Goal: Task Accomplishment & Management: Check status

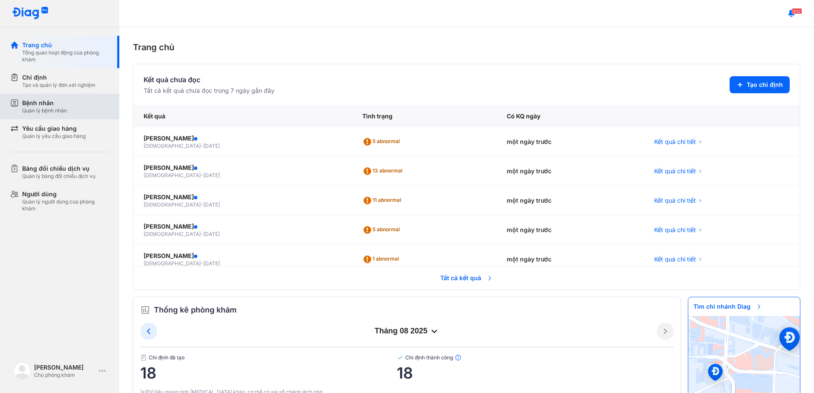
click at [56, 112] on div "Quản lý bệnh nhân" at bounding box center [44, 110] width 45 height 7
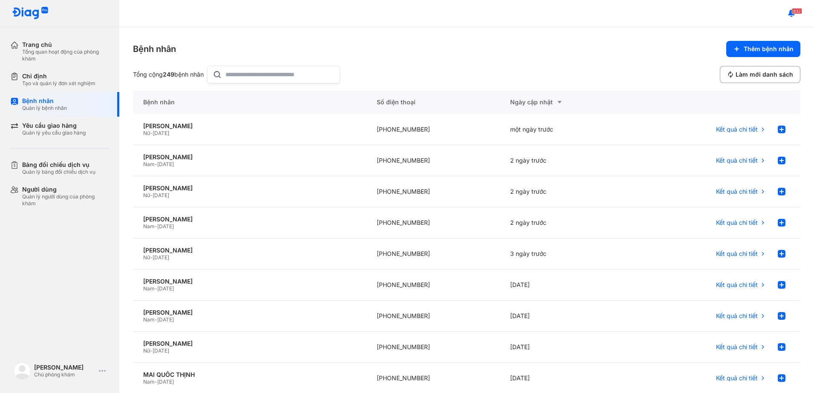
click at [268, 69] on input "text" at bounding box center [279, 74] width 109 height 17
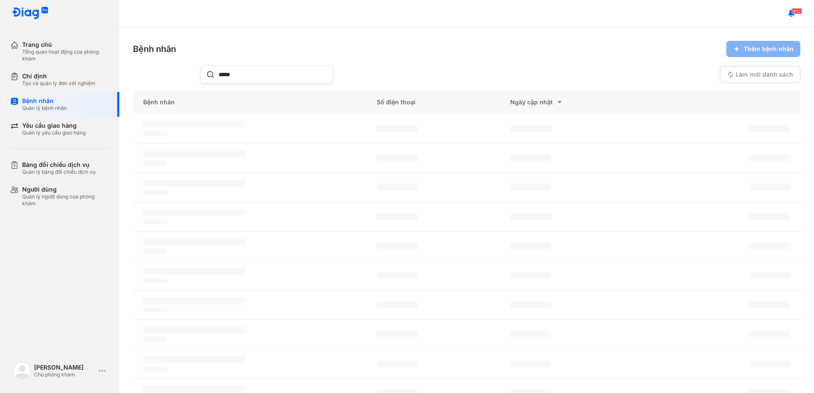
type input "*****"
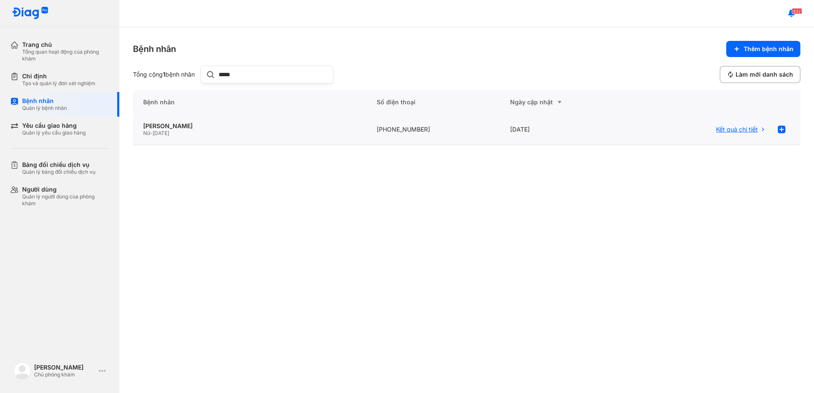
click at [730, 131] on span "Kết quả chi tiết" at bounding box center [737, 130] width 42 height 8
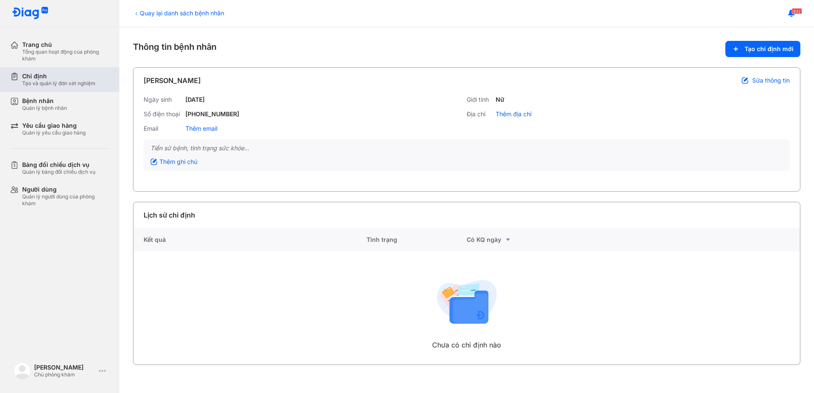
click at [62, 85] on div "Tạo và quản lý đơn xét nghiệm" at bounding box center [58, 83] width 73 height 7
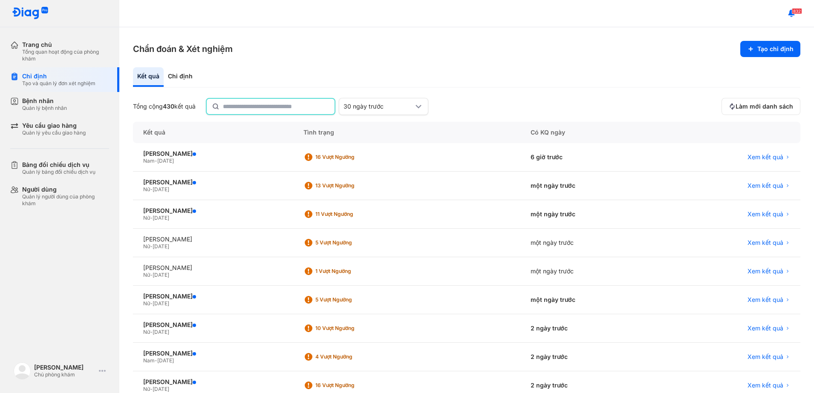
click at [238, 106] on input "text" at bounding box center [276, 106] width 106 height 15
click at [767, 300] on span "Xem kết quả" at bounding box center [765, 301] width 36 height 8
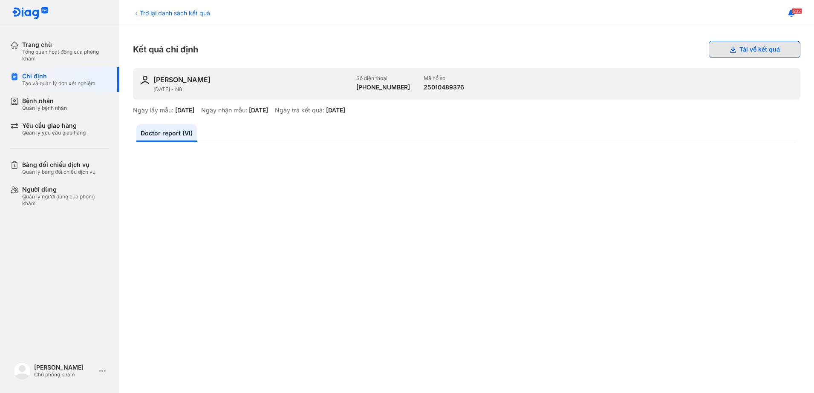
click at [751, 47] on button "Tải về kết quả" at bounding box center [754, 49] width 92 height 17
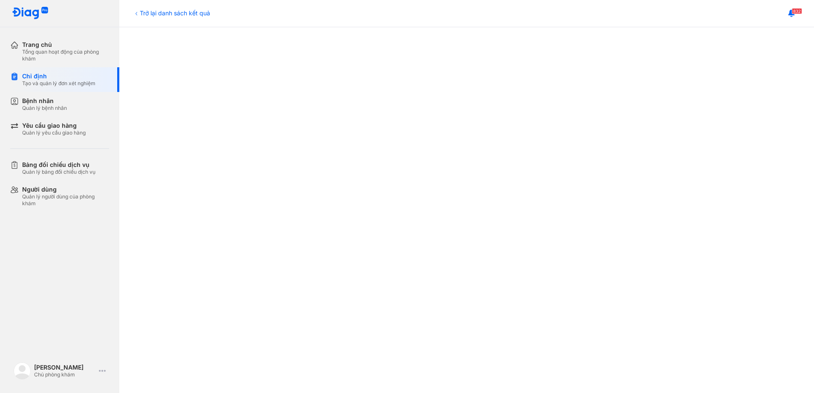
scroll to position [266, 0]
click at [171, 9] on div "Trở lại danh sách kết quả" at bounding box center [171, 13] width 77 height 9
